Goal: Transaction & Acquisition: Purchase product/service

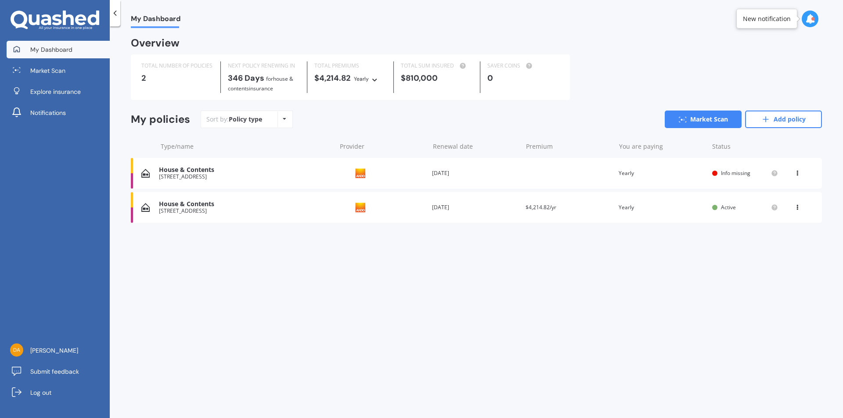
click at [801, 175] on div "View option View policy Delete" at bounding box center [798, 173] width 8 height 9
click at [775, 203] on div "Delete" at bounding box center [778, 208] width 87 height 18
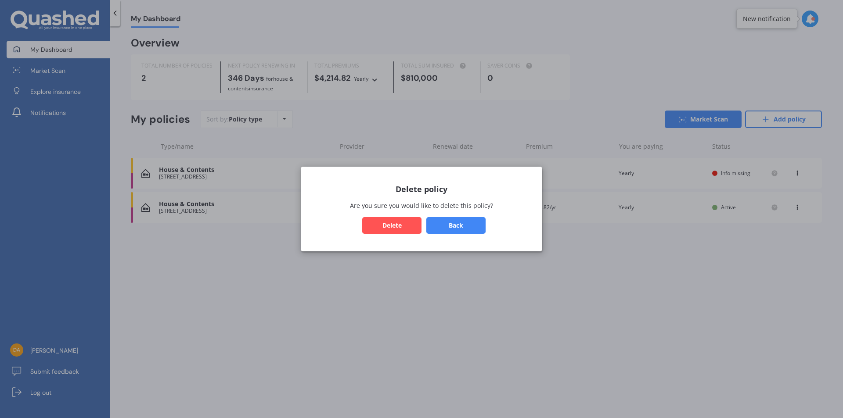
click at [406, 224] on button "Delete" at bounding box center [391, 225] width 59 height 17
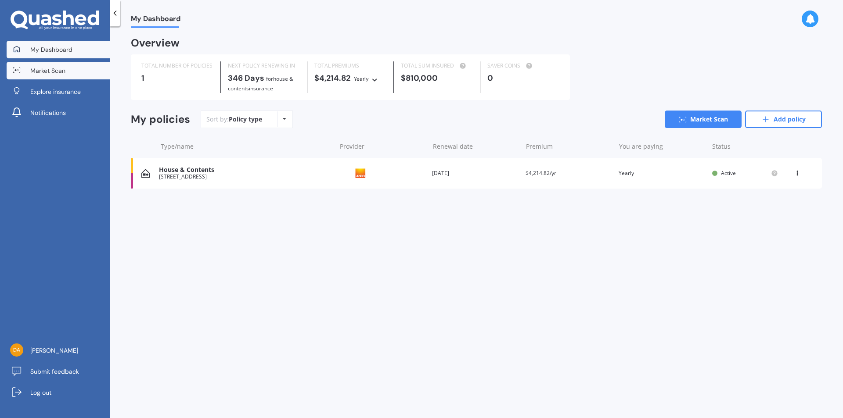
click at [60, 71] on span "Market Scan" at bounding box center [47, 70] width 35 height 9
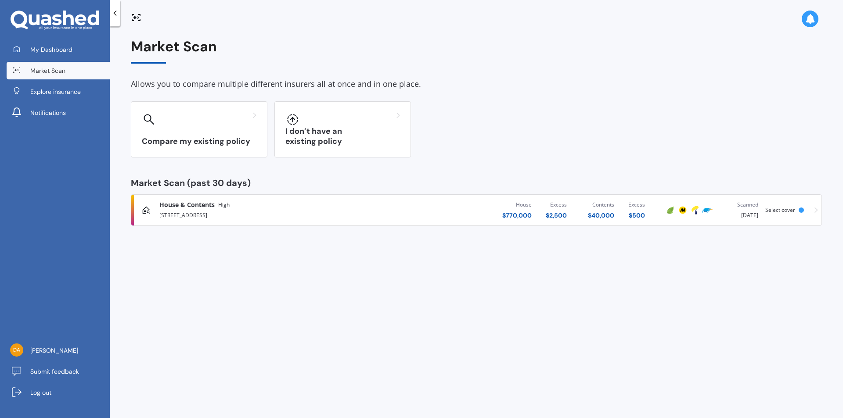
click at [289, 218] on div "[STREET_ADDRESS]" at bounding box center [278, 214] width 238 height 11
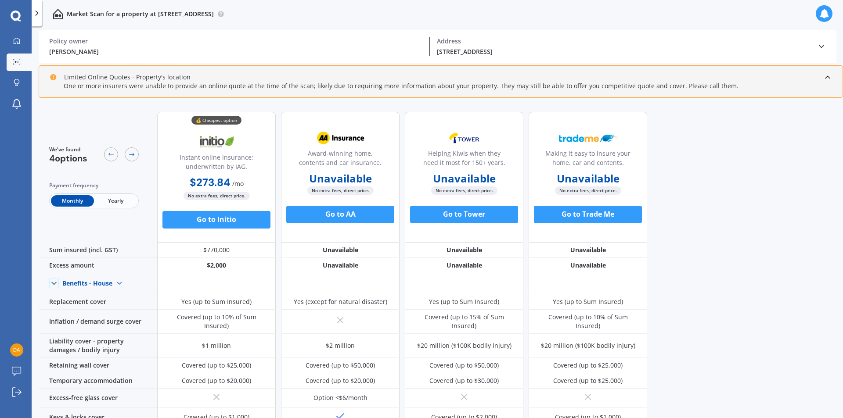
click at [101, 199] on span "Yearly" at bounding box center [115, 200] width 43 height 11
click at [127, 223] on div "We've found 4 options Payment frequency Monthly Yearly" at bounding box center [98, 177] width 119 height 131
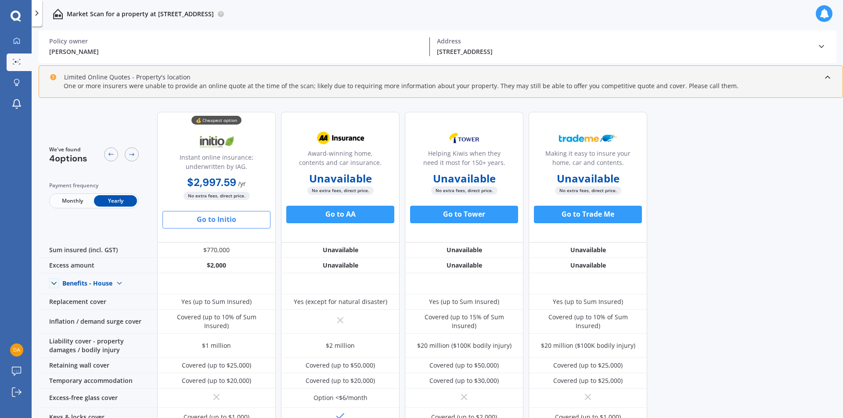
click at [218, 226] on button "Go to Initio" at bounding box center [216, 220] width 108 height 18
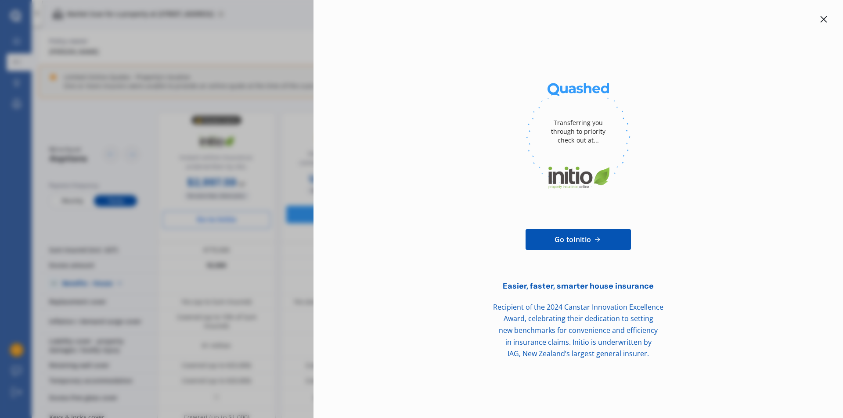
click at [825, 23] on div at bounding box center [824, 19] width 11 height 11
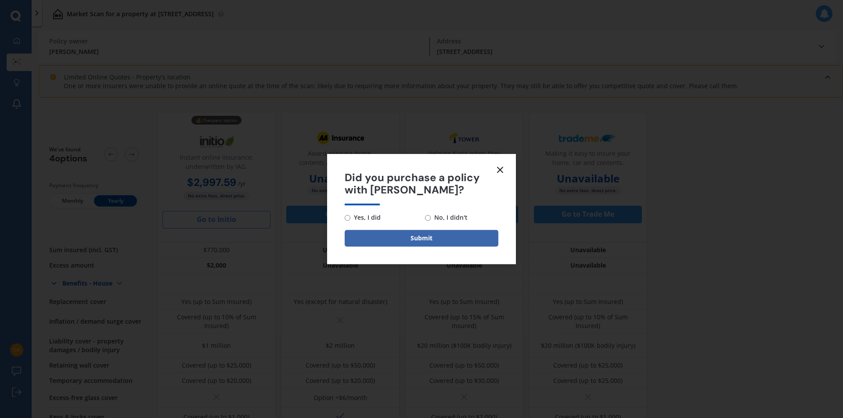
click at [450, 216] on span "No, I didn't" at bounding box center [449, 218] width 37 height 11
click at [431, 216] on input "No, I didn't" at bounding box center [428, 218] width 6 height 6
radio input "true"
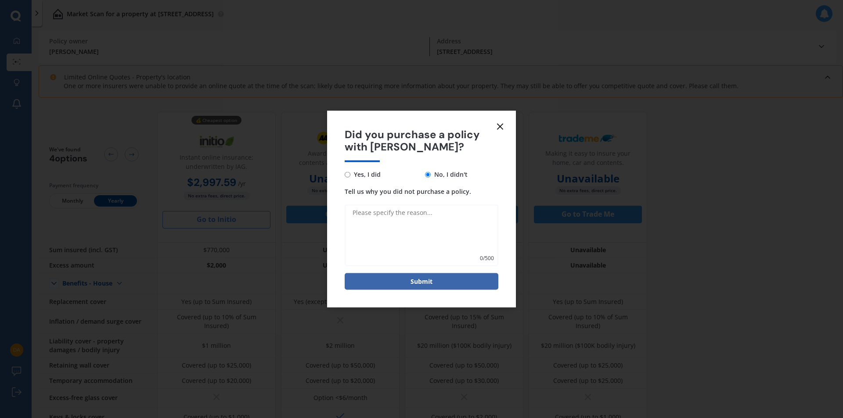
click at [498, 126] on icon at bounding box center [500, 126] width 11 height 11
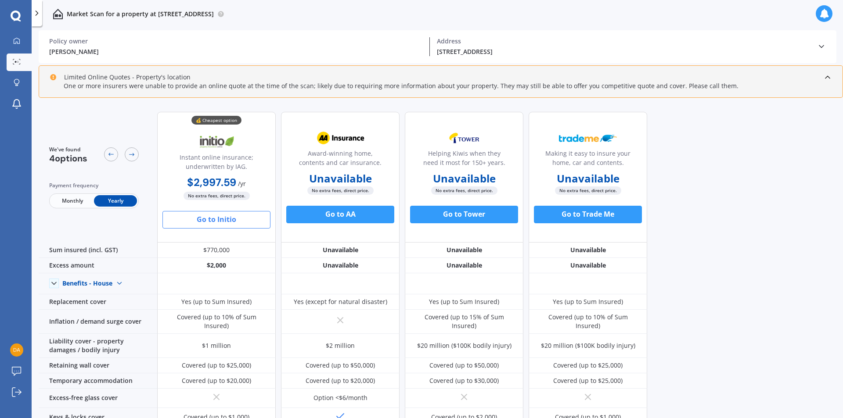
click at [832, 78] on div "Limited Online Quotes - Property's location One or more insurers were unable to…" at bounding box center [441, 81] width 804 height 32
click at [831, 77] on icon at bounding box center [827, 77] width 9 height 9
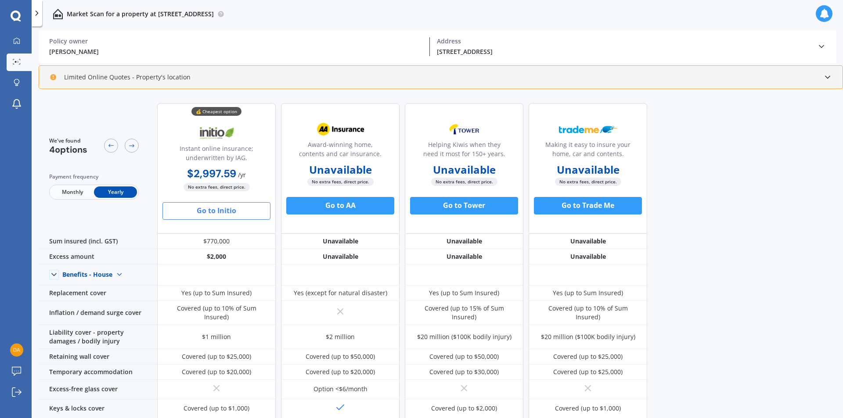
click at [826, 77] on polyline at bounding box center [828, 77] width 4 height 2
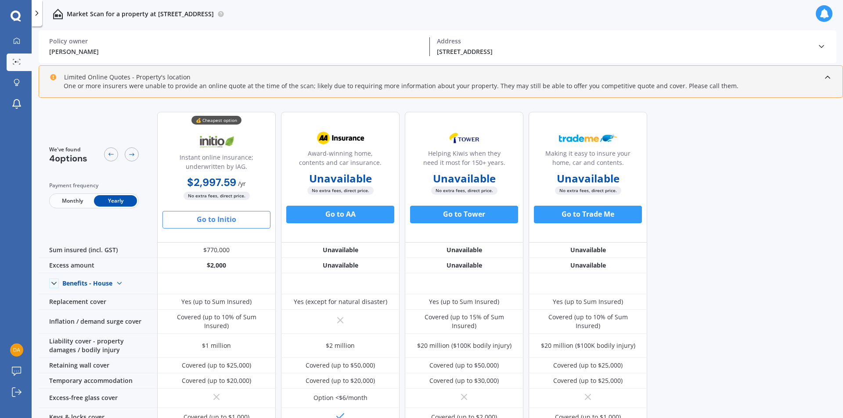
click at [826, 77] on icon at bounding box center [827, 77] width 9 height 9
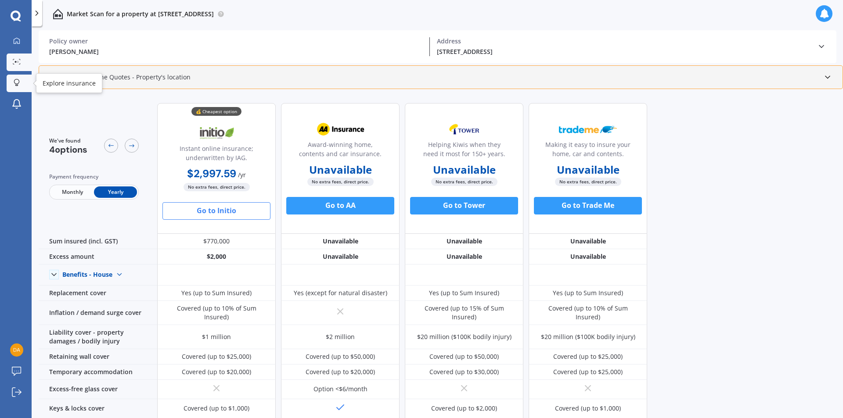
click at [25, 78] on link "Explore insurance" at bounding box center [19, 84] width 25 height 18
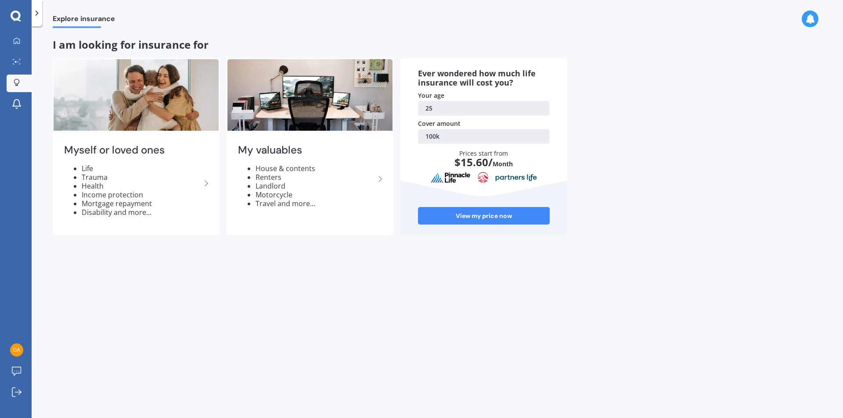
click at [446, 138] on link "100k" at bounding box center [484, 136] width 132 height 15
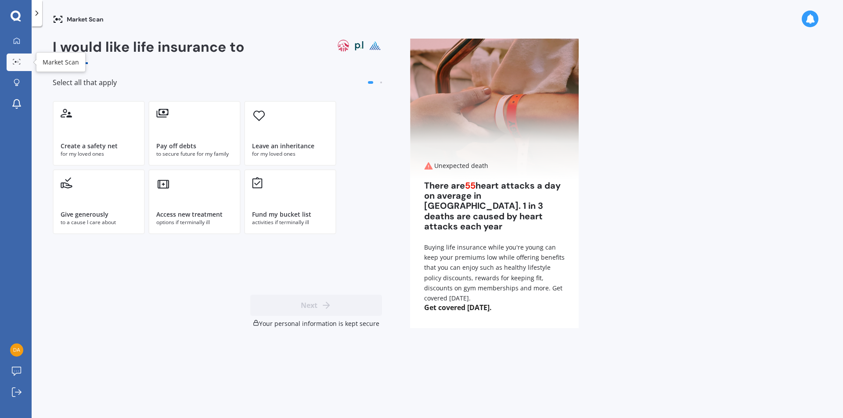
click at [14, 51] on div "My Dashboard Market Scan Explore insurance Notifications" at bounding box center [16, 74] width 32 height 84
click at [14, 47] on link "My Dashboard" at bounding box center [19, 41] width 25 height 18
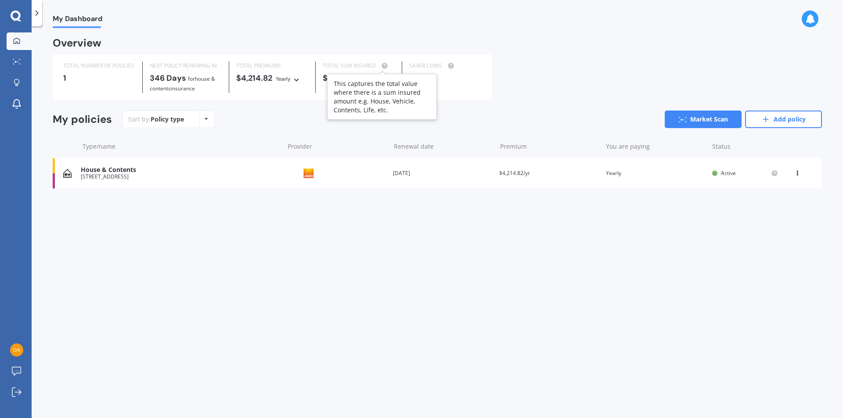
click at [383, 68] on circle at bounding box center [385, 66] width 6 height 6
click at [357, 47] on div "Overview" at bounding box center [437, 47] width 769 height 16
click at [293, 80] on icon at bounding box center [296, 78] width 6 height 5
click at [294, 79] on icon at bounding box center [296, 78] width 6 height 5
